Goal: Check status

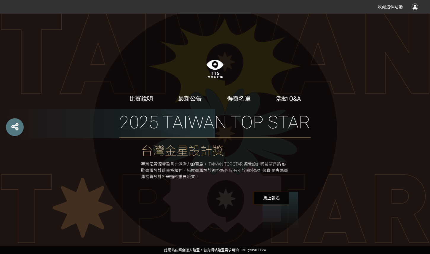
click at [415, 9] on div at bounding box center [414, 7] width 7 height 7
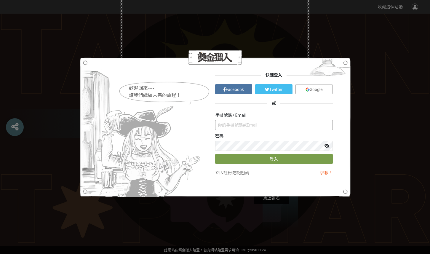
click at [270, 124] on input "text" at bounding box center [274, 125] width 118 height 10
click at [262, 125] on input "text" at bounding box center [274, 125] width 118 height 10
paste input "[EMAIL_ADDRESS][DOMAIN_NAME]"
type input "[EMAIL_ADDRESS][DOMAIN_NAME]"
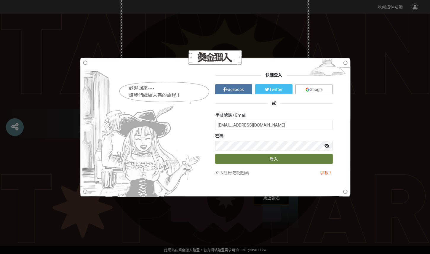
click at [312, 160] on button "登入" at bounding box center [274, 159] width 118 height 10
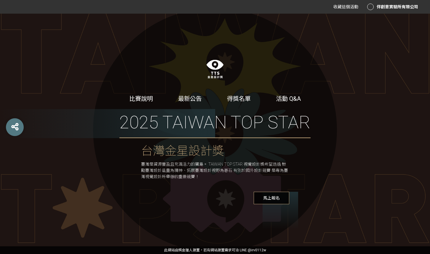
click at [387, 7] on div "伴創意實驗所有限公司" at bounding box center [392, 7] width 51 height 7
click at [407, 25] on link "投稿記錄" at bounding box center [403, 25] width 17 height 5
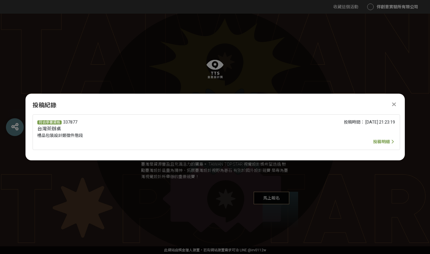
click at [379, 142] on span "投稿明細" at bounding box center [381, 141] width 17 height 5
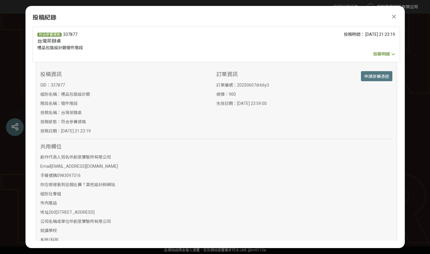
click at [393, 18] on icon at bounding box center [394, 17] width 4 height 6
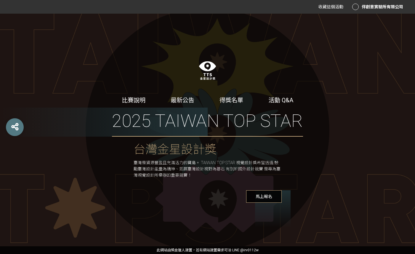
click at [383, 6] on div "伴創意實驗所有限公司" at bounding box center [377, 7] width 51 height 7
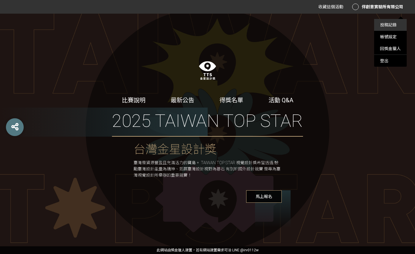
click at [387, 27] on link "投稿記錄" at bounding box center [388, 25] width 17 height 5
